Goal: Information Seeking & Learning: Learn about a topic

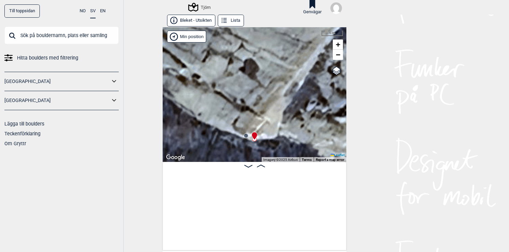
scroll to position [0, 9379]
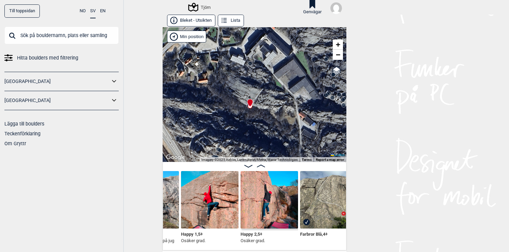
drag, startPoint x: 257, startPoint y: 98, endPoint x: 236, endPoint y: 100, distance: 21.5
click at [236, 100] on div "Tjörn" at bounding box center [255, 94] width 184 height 135
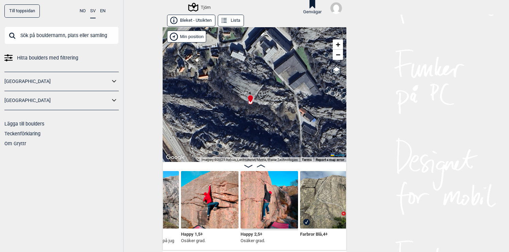
drag, startPoint x: 258, startPoint y: 110, endPoint x: 259, endPoint y: 106, distance: 4.1
click at [259, 106] on div "Tjörn" at bounding box center [255, 94] width 184 height 135
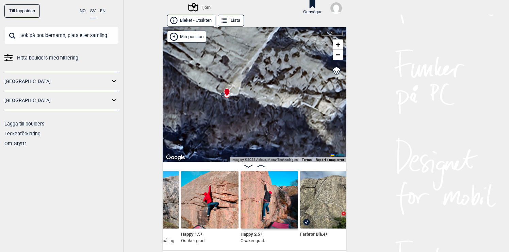
drag, startPoint x: 259, startPoint y: 103, endPoint x: 261, endPoint y: 109, distance: 6.5
click at [261, 109] on div "Tjörn" at bounding box center [255, 94] width 184 height 135
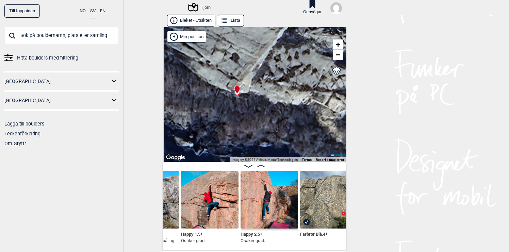
drag, startPoint x: 238, startPoint y: 108, endPoint x: 249, endPoint y: 105, distance: 10.6
click at [249, 105] on div "Tjörn" at bounding box center [255, 94] width 184 height 135
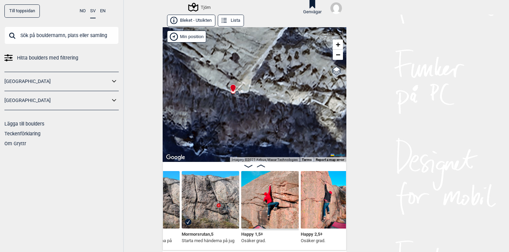
scroll to position [0, 9319]
click at [262, 201] on img at bounding box center [269, 199] width 57 height 57
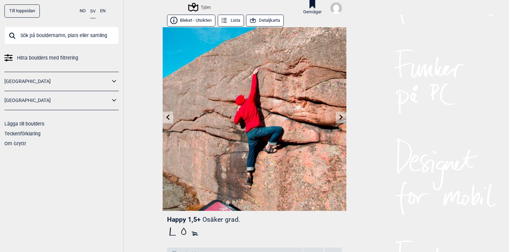
click at [341, 118] on icon at bounding box center [340, 117] width 3 height 5
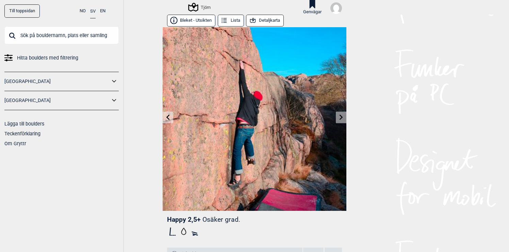
click at [341, 118] on icon at bounding box center [340, 117] width 3 height 5
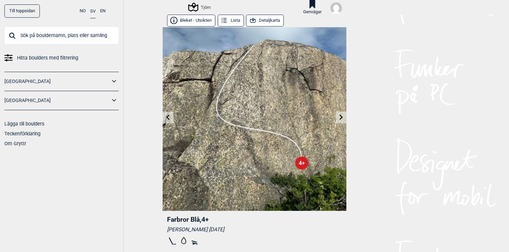
click at [168, 118] on icon at bounding box center [167, 117] width 5 height 5
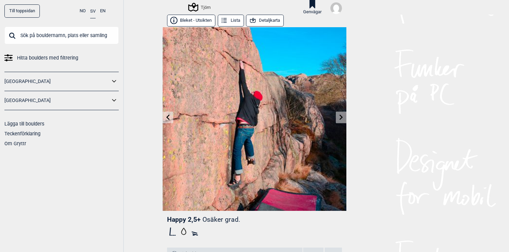
click at [168, 118] on icon at bounding box center [167, 117] width 5 height 5
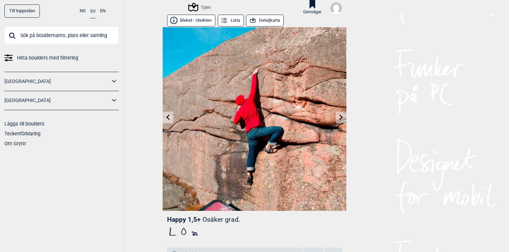
click at [168, 118] on icon at bounding box center [167, 117] width 5 height 5
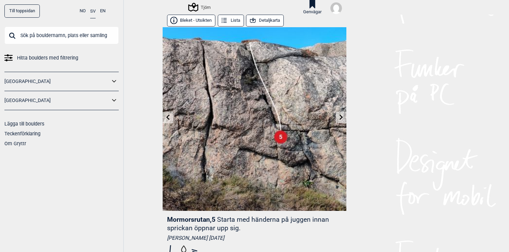
click at [342, 116] on icon at bounding box center [340, 117] width 3 height 5
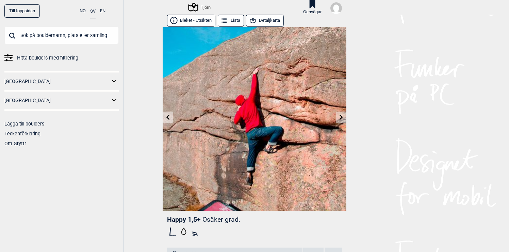
click at [270, 21] on button "Detaljkarta" at bounding box center [265, 21] width 38 height 12
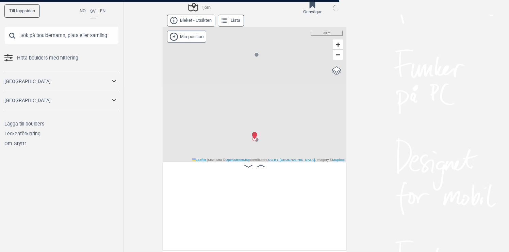
scroll to position [0, 9310]
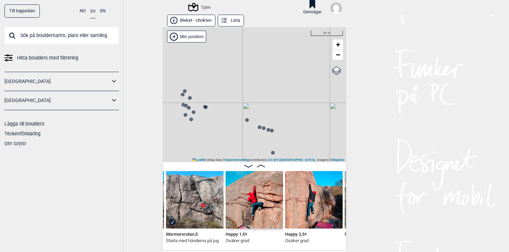
drag, startPoint x: 243, startPoint y: 111, endPoint x: 260, endPoint y: 103, distance: 19.2
click at [260, 103] on div "Tjörn" at bounding box center [255, 94] width 184 height 135
drag, startPoint x: 234, startPoint y: 110, endPoint x: 305, endPoint y: 99, distance: 71.2
click at [305, 99] on div "Tjörn" at bounding box center [255, 94] width 184 height 135
drag, startPoint x: 270, startPoint y: 88, endPoint x: 291, endPoint y: 110, distance: 30.1
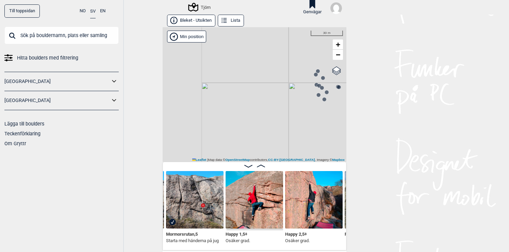
click at [290, 109] on div "Tjörn" at bounding box center [255, 94] width 184 height 135
drag, startPoint x: 276, startPoint y: 95, endPoint x: 297, endPoint y: 113, distance: 27.7
click at [297, 113] on div "Tjörn" at bounding box center [255, 94] width 184 height 135
drag, startPoint x: 260, startPoint y: 88, endPoint x: 302, endPoint y: 111, distance: 47.8
click at [302, 111] on div "Tjörn" at bounding box center [255, 94] width 184 height 135
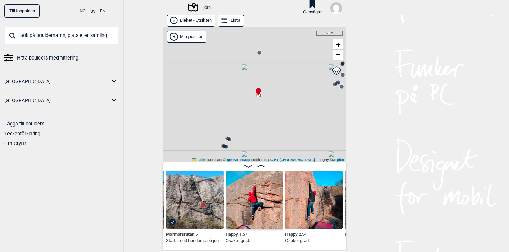
drag, startPoint x: 281, startPoint y: 91, endPoint x: 280, endPoint y: 132, distance: 40.8
click at [280, 132] on div "Tjörn" at bounding box center [255, 94] width 184 height 135
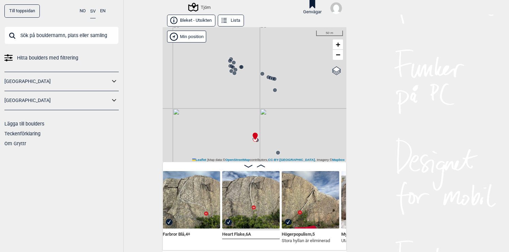
scroll to position [0, 9505]
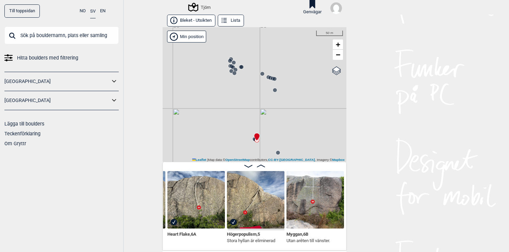
scroll to position [0, 9556]
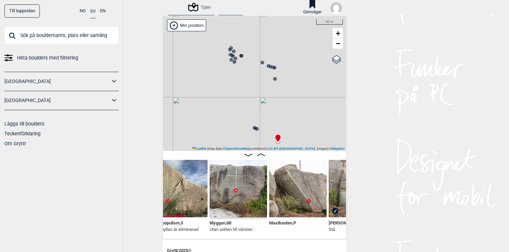
scroll to position [13, 0]
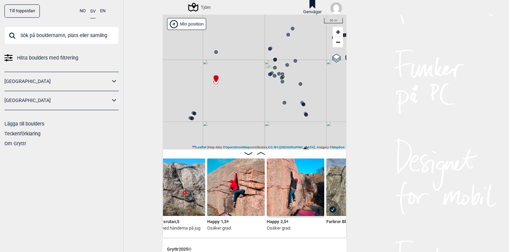
scroll to position [0, 9327]
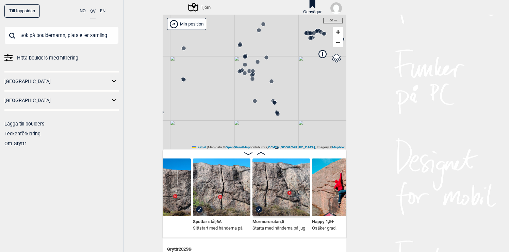
scroll to position [0, 9224]
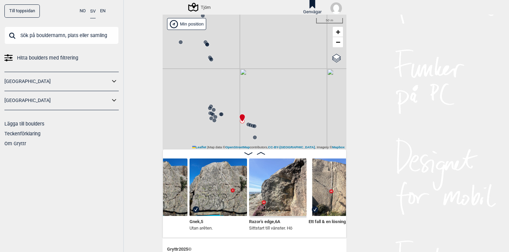
scroll to position [0, 8945]
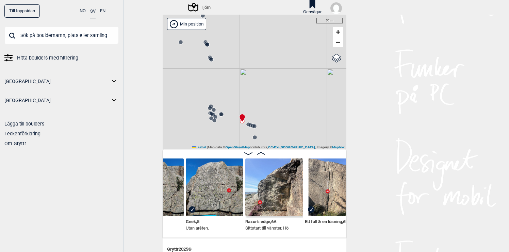
click at [277, 181] on img at bounding box center [273, 186] width 57 height 57
